Goal: Task Accomplishment & Management: Complete application form

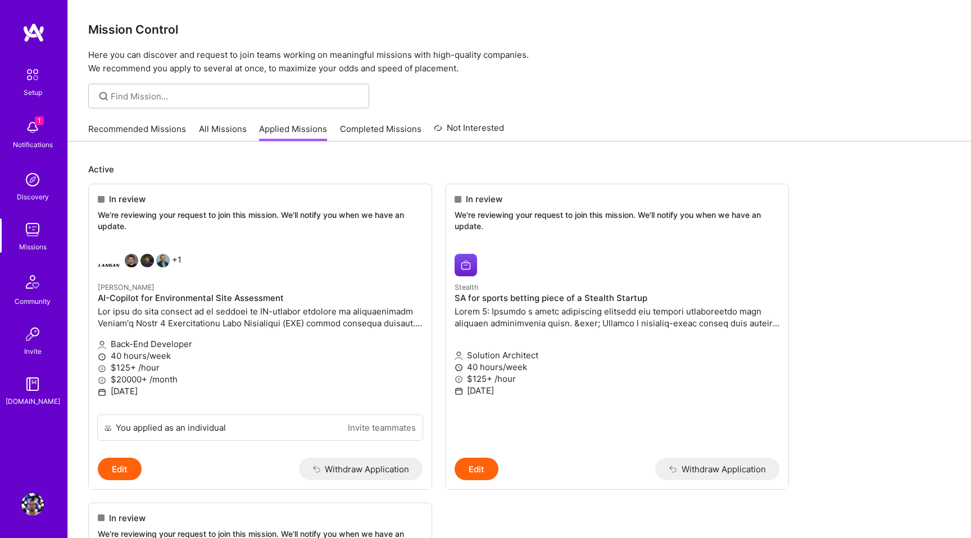
click at [34, 134] on img at bounding box center [32, 127] width 22 height 22
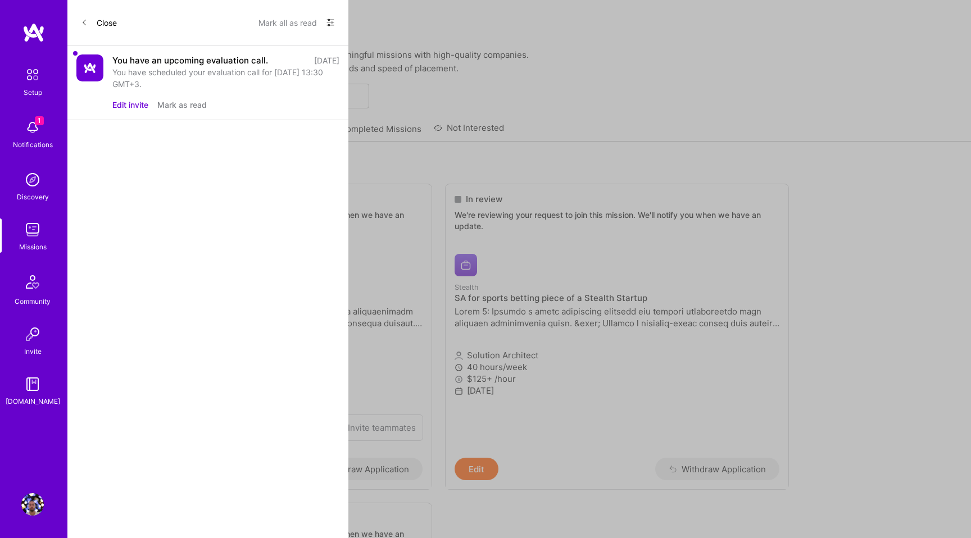
click at [240, 74] on div "You have scheduled your evaluation call for [DATE] 13:30 GMT+3." at bounding box center [225, 78] width 227 height 24
drag, startPoint x: 301, startPoint y: 85, endPoint x: 251, endPoint y: 70, distance: 51.6
click at [300, 85] on div "You have scheduled your evaluation call for [DATE] 13:30 GMT+3." at bounding box center [225, 78] width 227 height 24
click at [306, 22] on button "Mark all as read" at bounding box center [288, 22] width 58 height 18
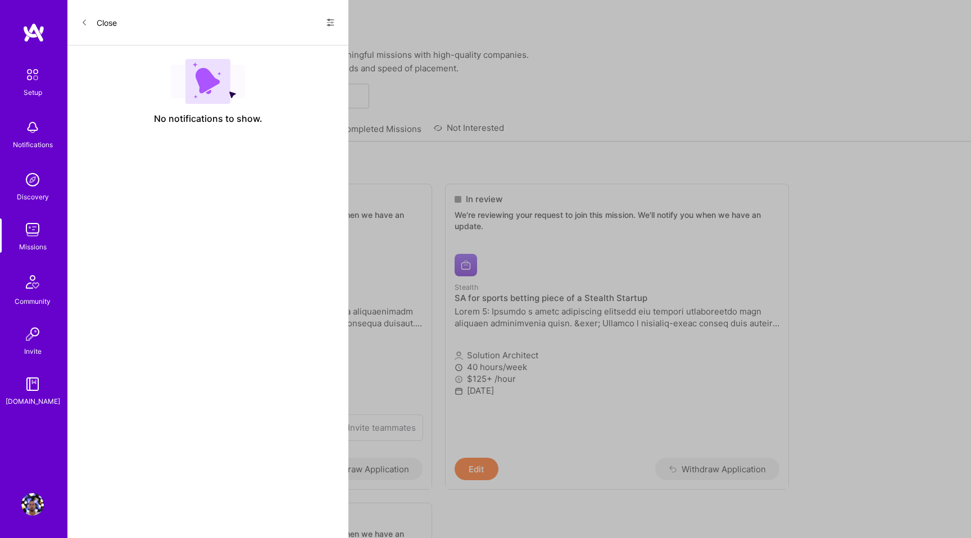
click at [82, 19] on icon at bounding box center [84, 22] width 7 height 7
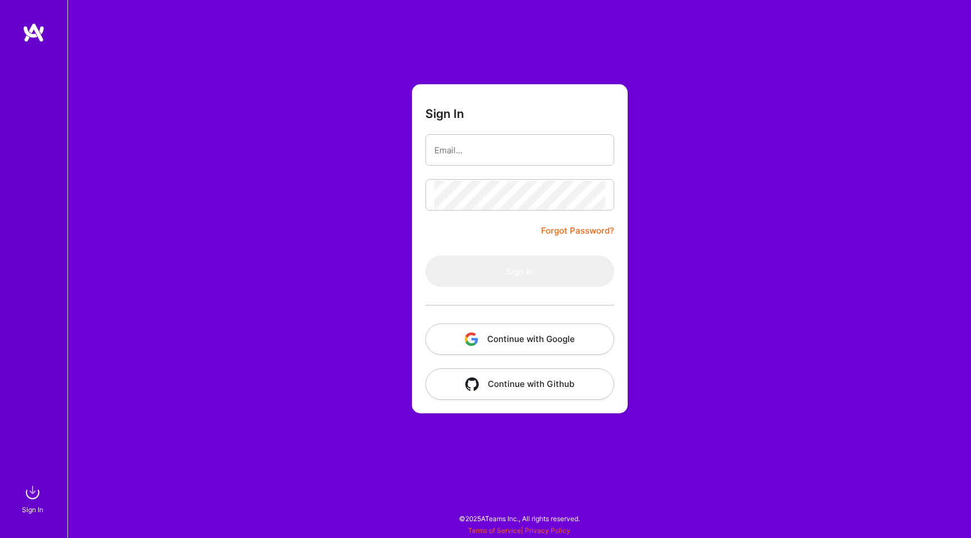
click at [533, 338] on button "Continue with Google" at bounding box center [519, 339] width 189 height 31
click at [507, 333] on button "Continue with Google" at bounding box center [519, 339] width 189 height 31
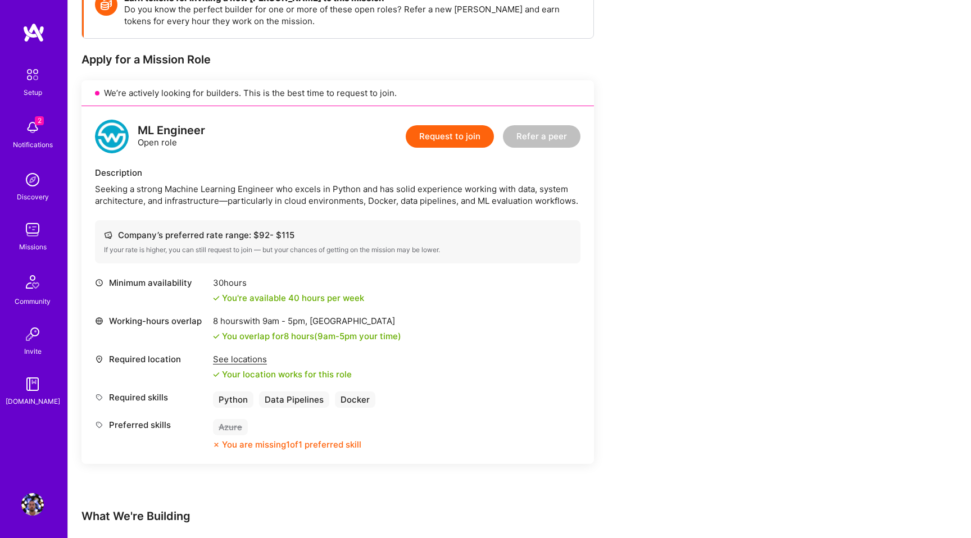
scroll to position [184, 0]
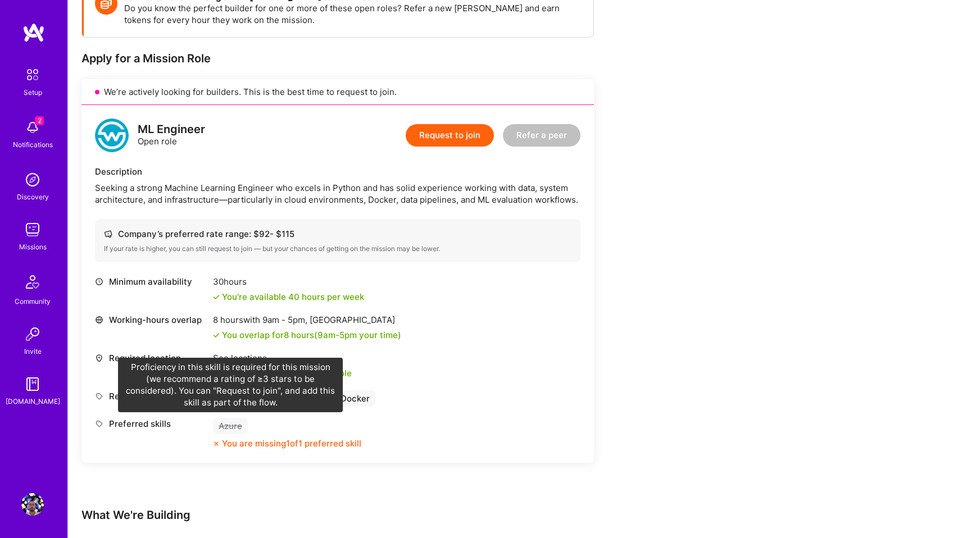
click at [225, 427] on div "Azure" at bounding box center [230, 426] width 35 height 16
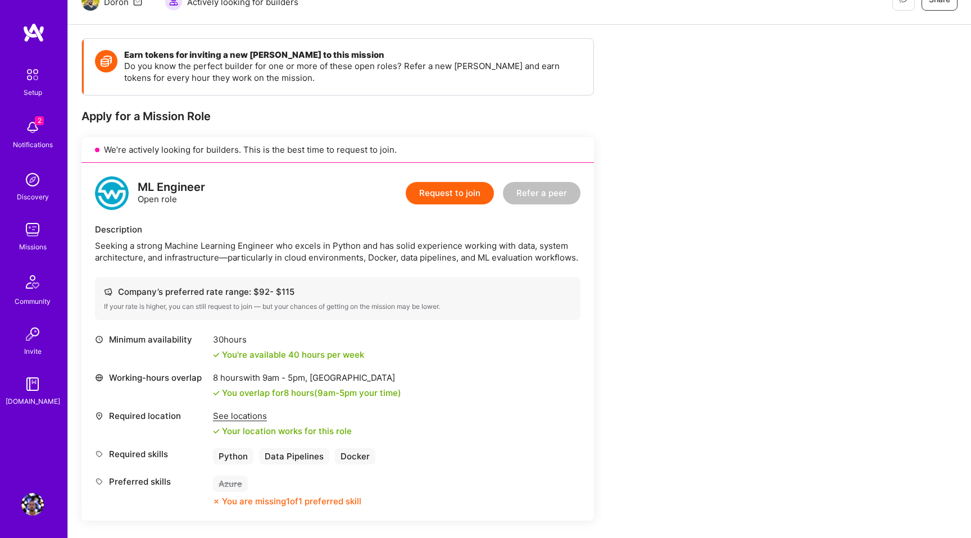
scroll to position [123, 0]
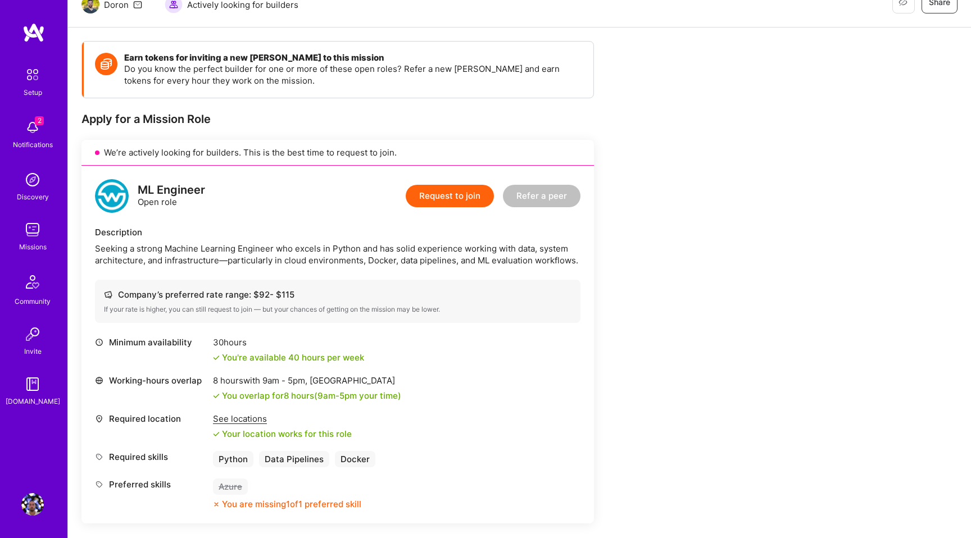
click at [253, 420] on div "See locations" at bounding box center [282, 419] width 139 height 12
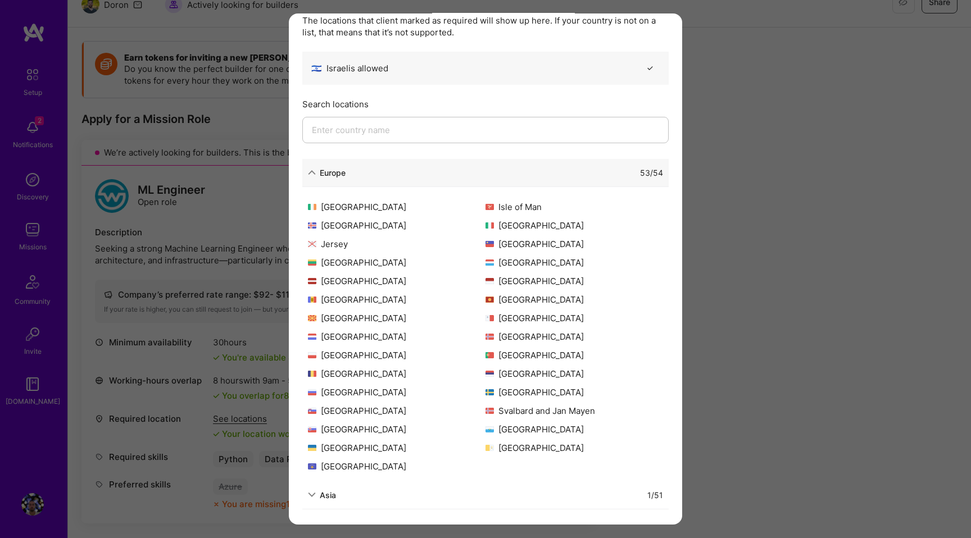
scroll to position [134, 0]
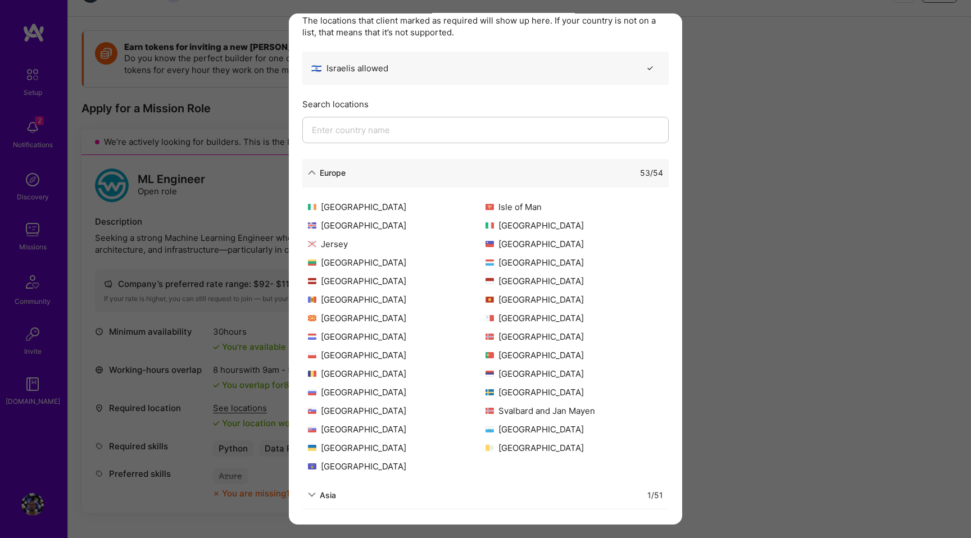
click at [314, 494] on icon "modal" at bounding box center [312, 495] width 8 height 8
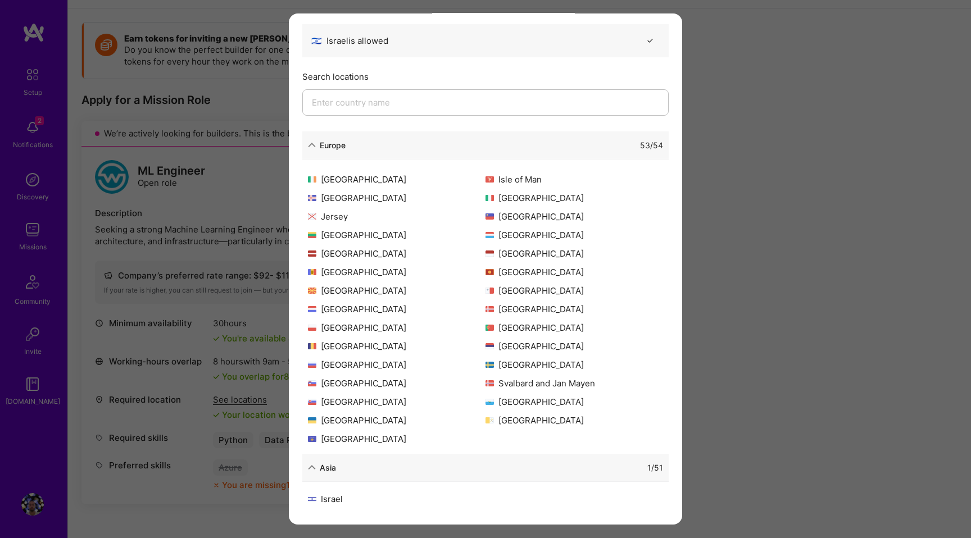
scroll to position [143, 0]
click at [318, 466] on div "Asia" at bounding box center [322, 468] width 28 height 12
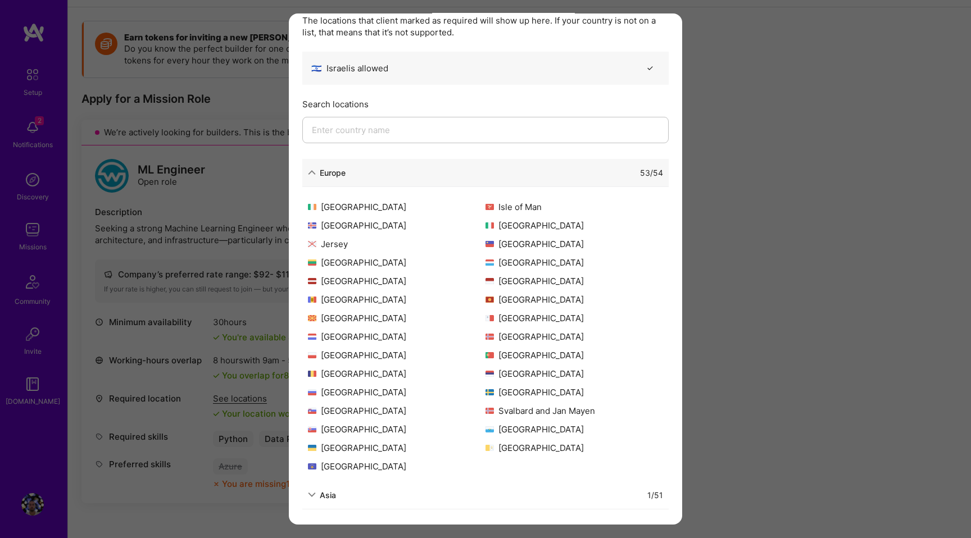
click at [321, 169] on div "Europe" at bounding box center [333, 173] width 26 height 12
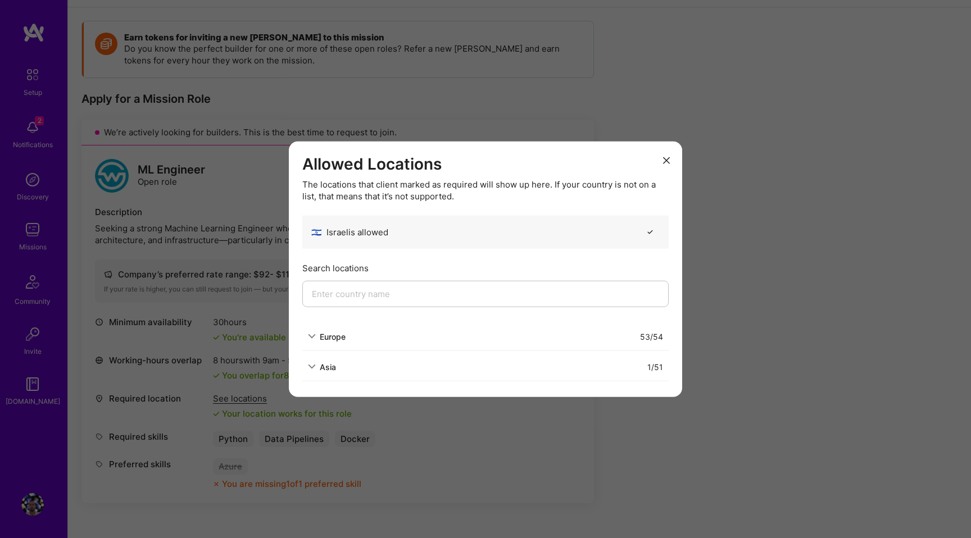
click at [669, 160] on icon "modal" at bounding box center [666, 160] width 7 height 7
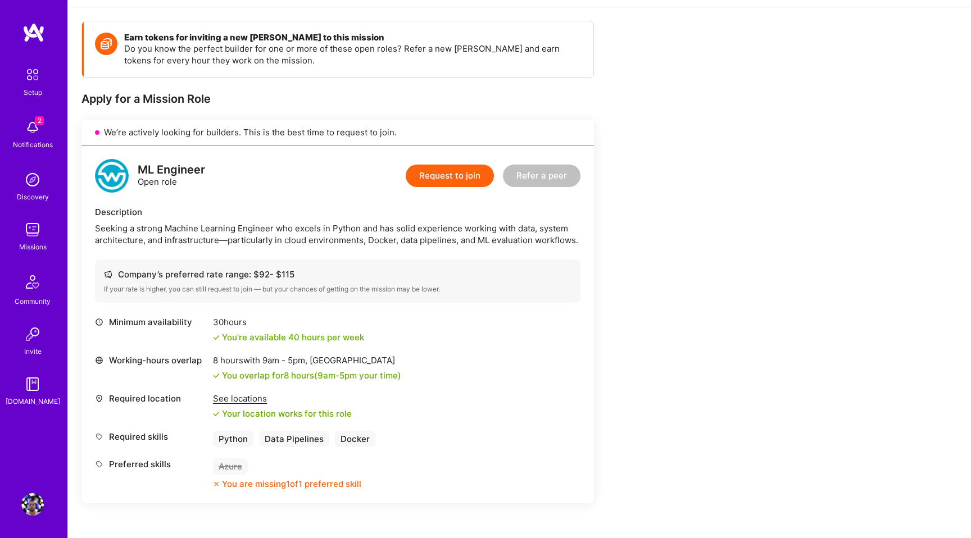
click at [467, 181] on button "Request to join" at bounding box center [450, 176] width 88 height 22
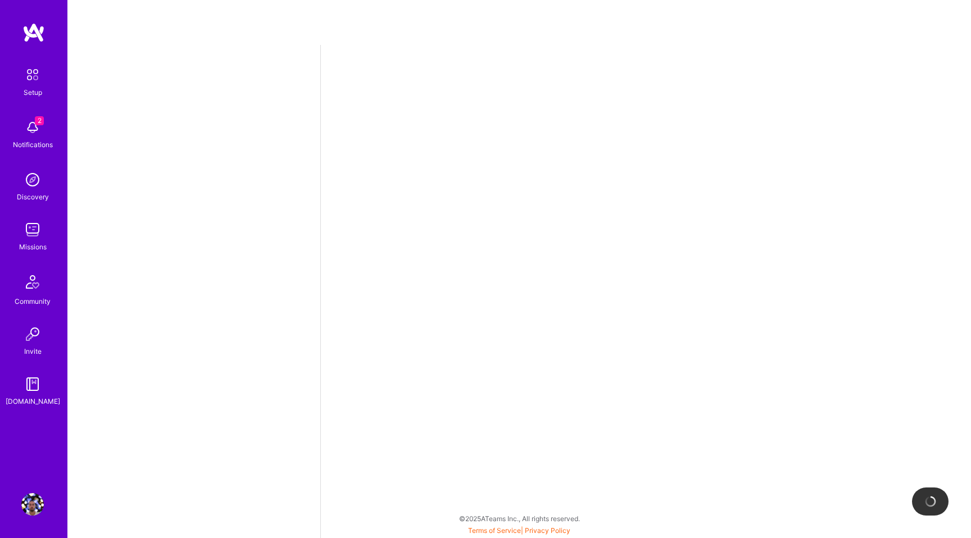
select select "GB"
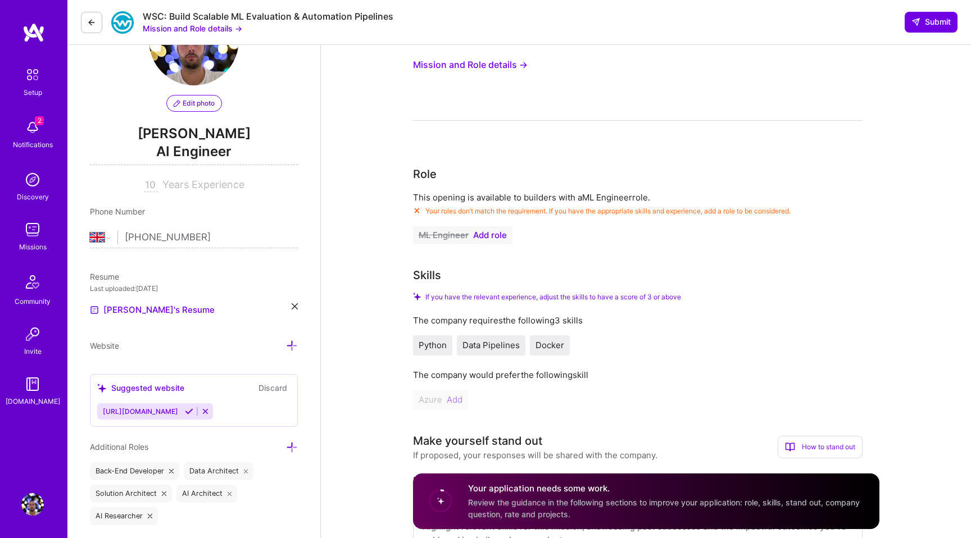
scroll to position [73, 0]
click at [496, 234] on span "Add role" at bounding box center [490, 234] width 34 height 9
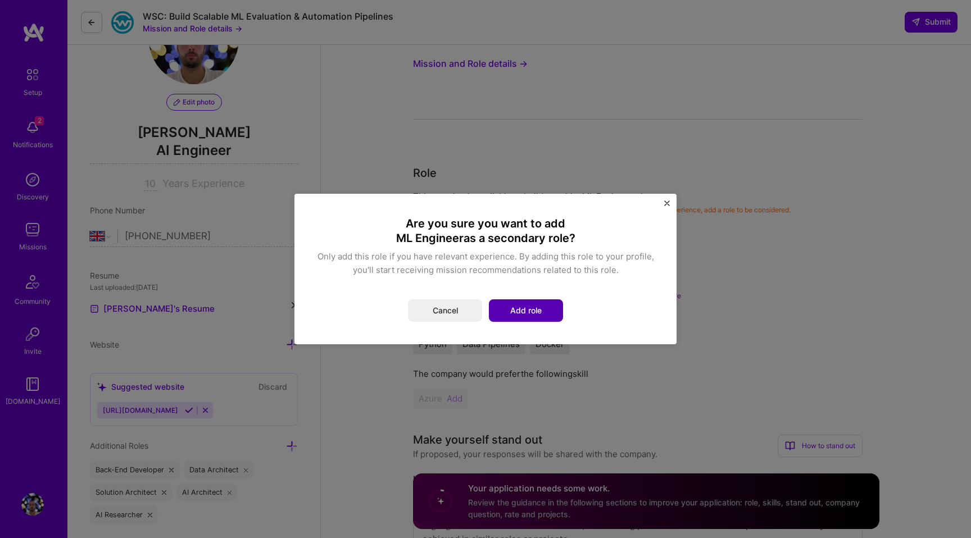
click at [518, 311] on button "Add role" at bounding box center [526, 311] width 74 height 22
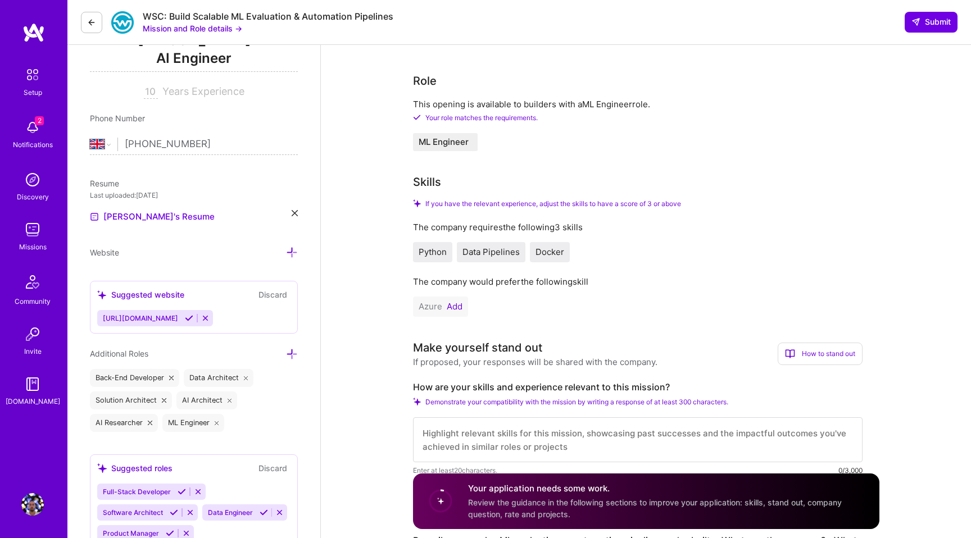
scroll to position [166, 0]
click at [460, 307] on button "Add" at bounding box center [455, 305] width 16 height 9
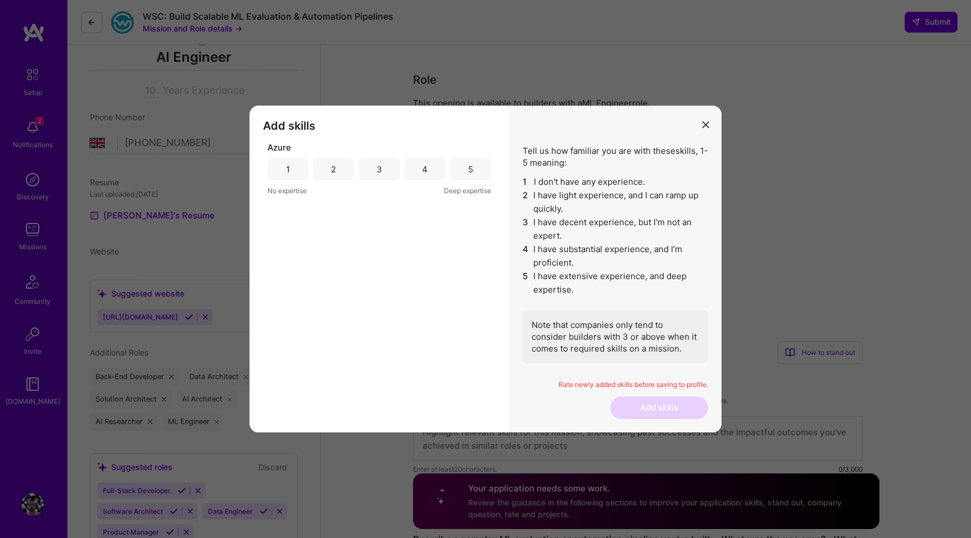
click at [425, 168] on div "4" at bounding box center [425, 170] width 6 height 12
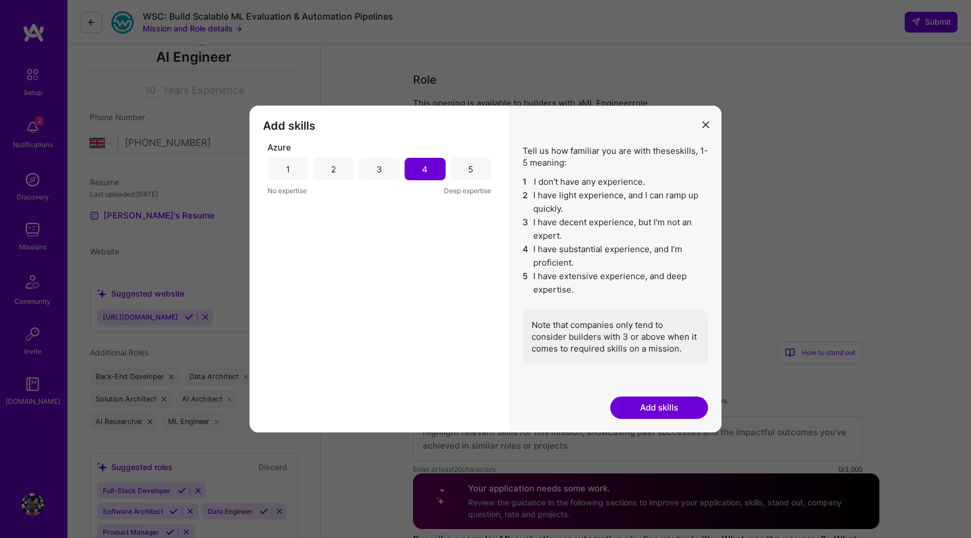
click at [635, 402] on button "Add skills" at bounding box center [659, 408] width 98 height 22
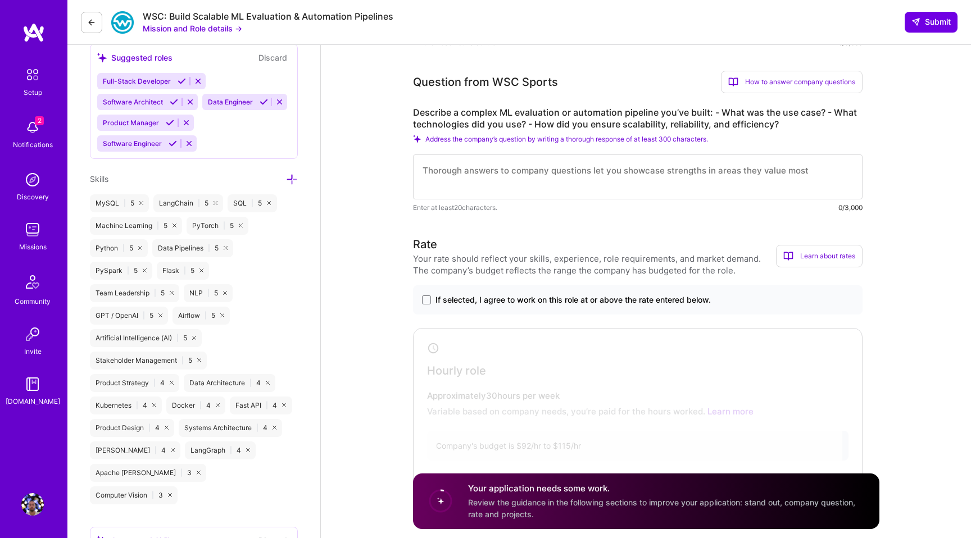
scroll to position [577, 0]
click at [659, 300] on span "If selected, I agree to work on this role at or above the rate entered below." at bounding box center [573, 298] width 275 height 11
click at [0, 0] on input "If selected, I agree to work on this role at or above the rate entered below." at bounding box center [0, 0] width 0 height 0
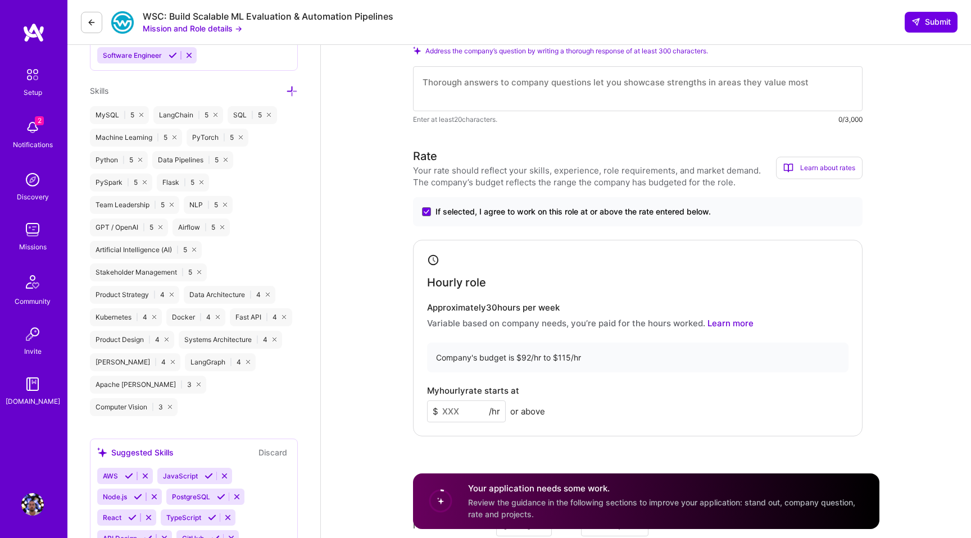
scroll to position [678, 0]
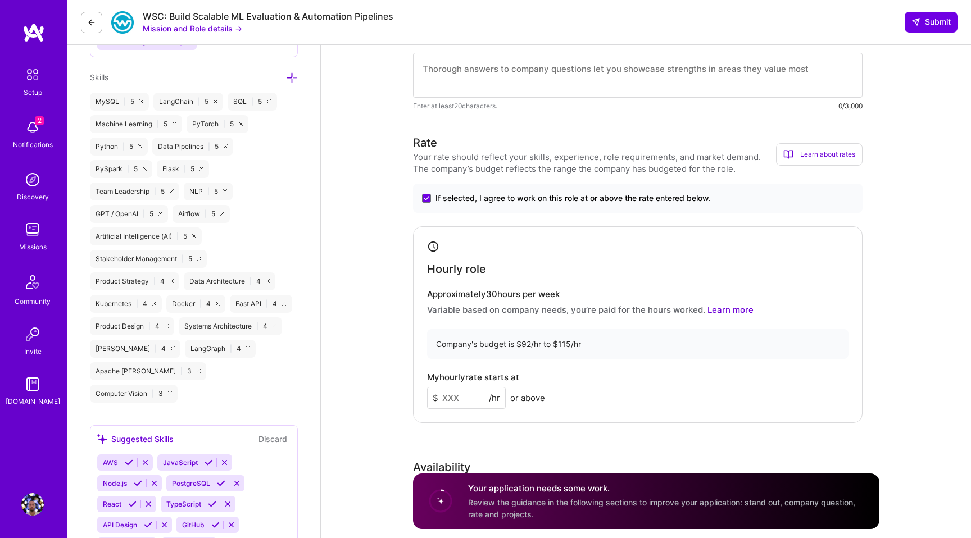
click at [455, 400] on input at bounding box center [466, 398] width 79 height 22
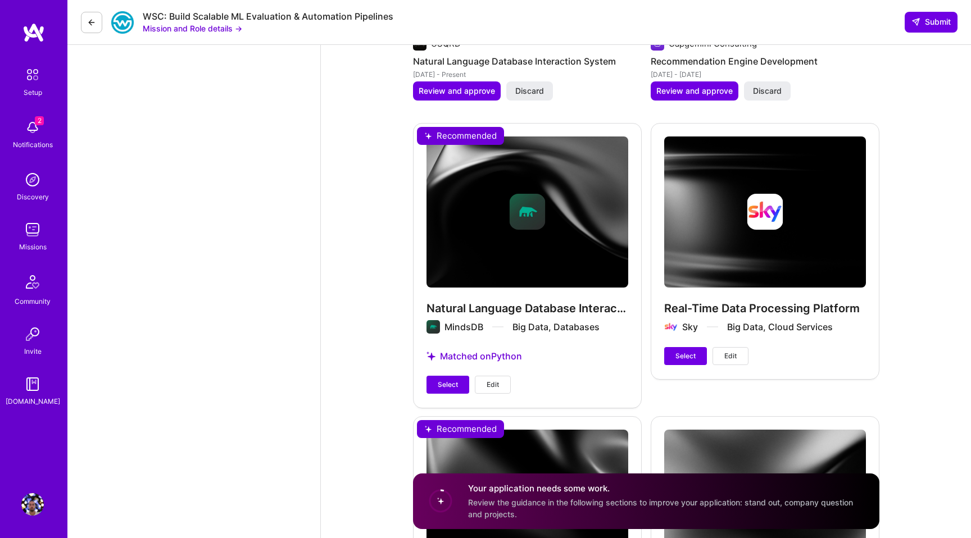
scroll to position [1729, 0]
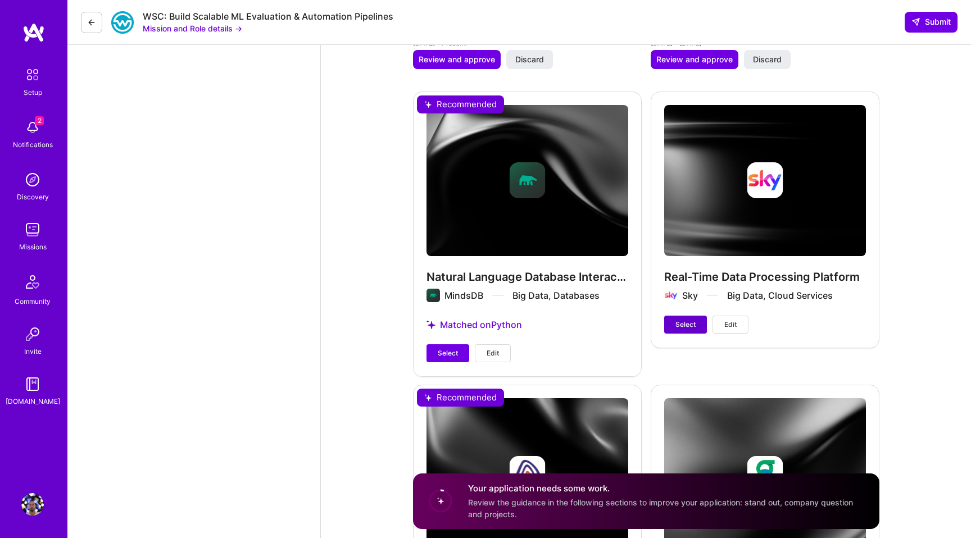
type input "115"
click at [687, 325] on span "Select" at bounding box center [686, 325] width 20 height 10
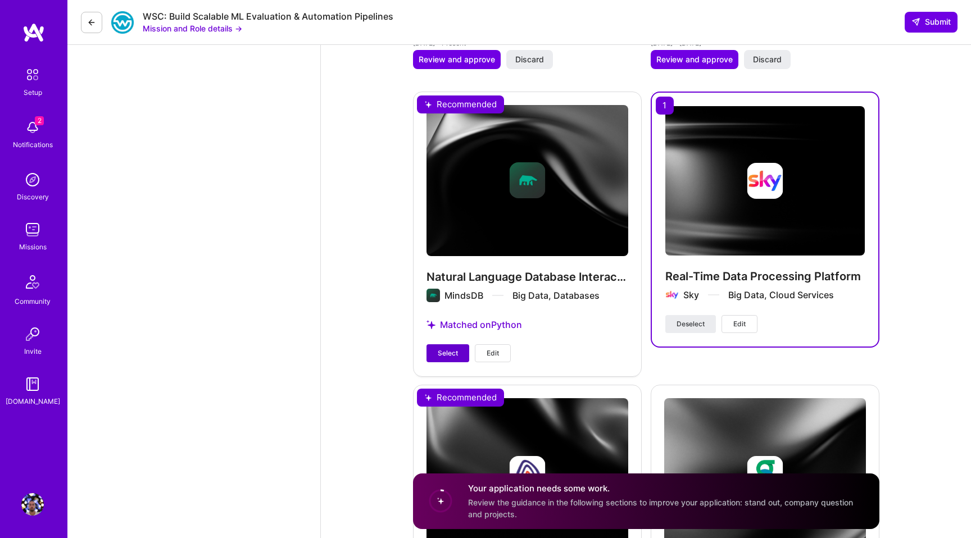
click at [455, 351] on span "Select" at bounding box center [448, 353] width 20 height 10
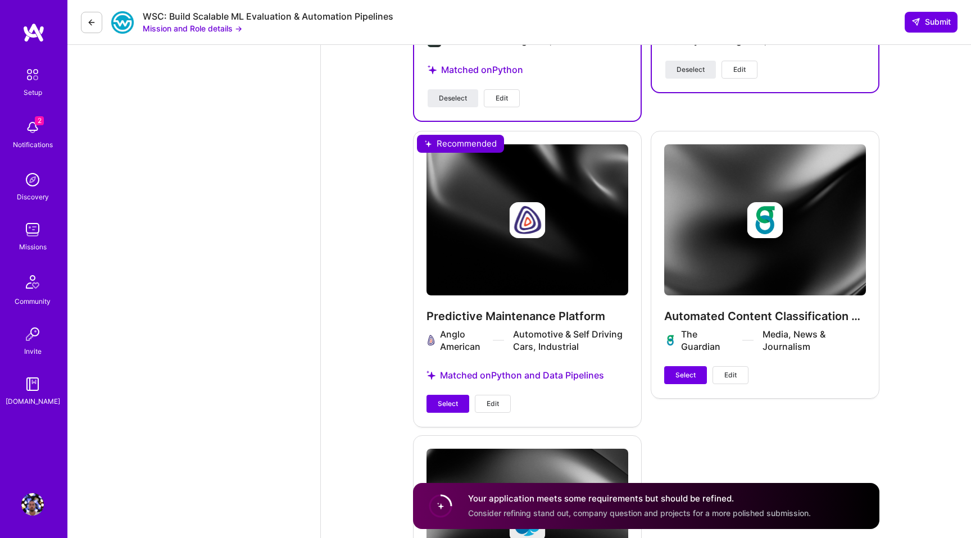
scroll to position [1986, 0]
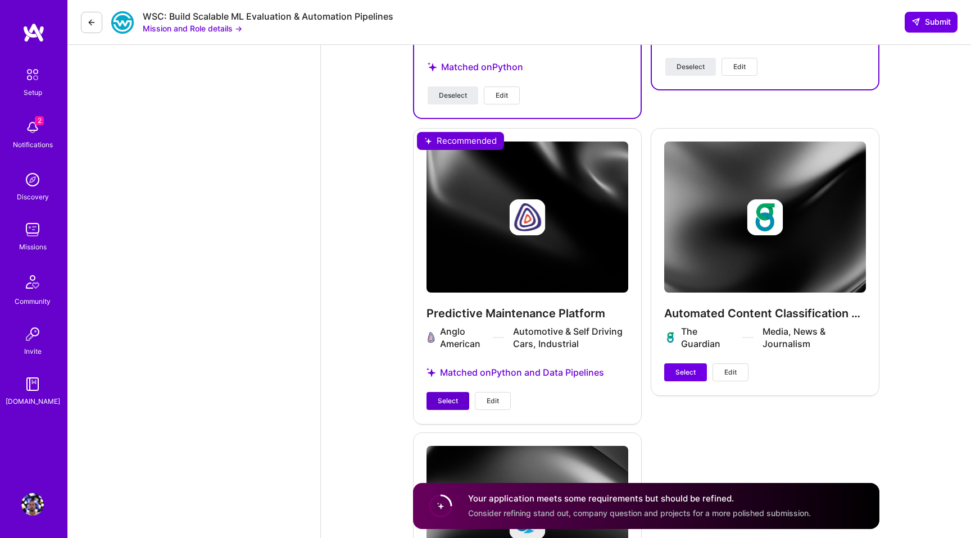
drag, startPoint x: 445, startPoint y: 404, endPoint x: 461, endPoint y: 400, distance: 16.1
click at [445, 404] on span "Select" at bounding box center [448, 401] width 20 height 10
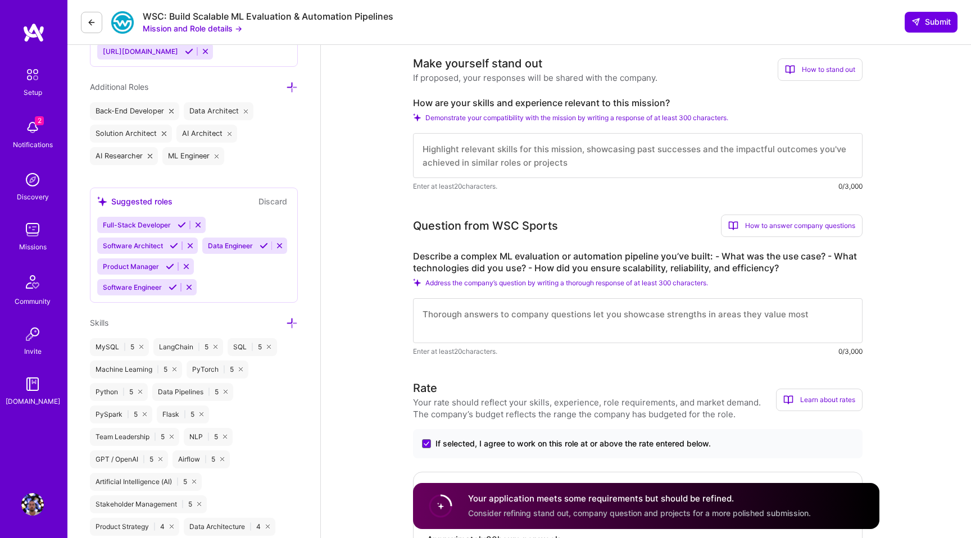
scroll to position [429, 0]
